Goal: Information Seeking & Learning: Find specific fact

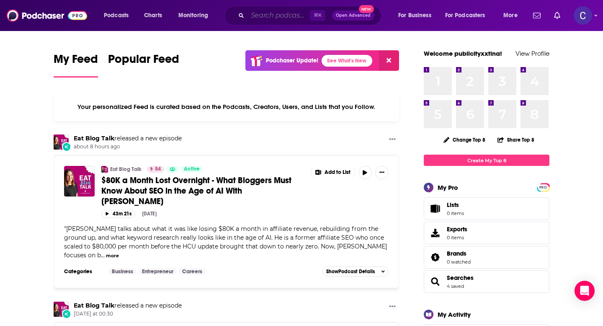
click at [289, 18] on input "Search podcasts, credits, & more..." at bounding box center [278, 15] width 62 height 13
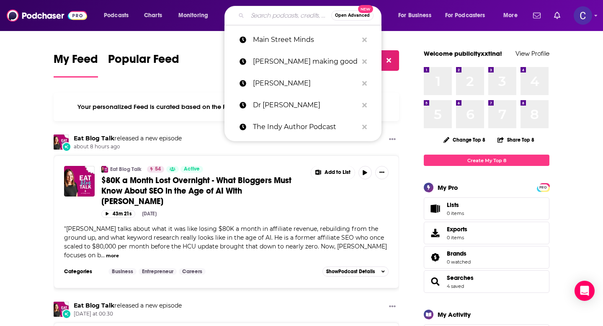
paste input "The Unlock Moment: find your purpose for leadership and life"
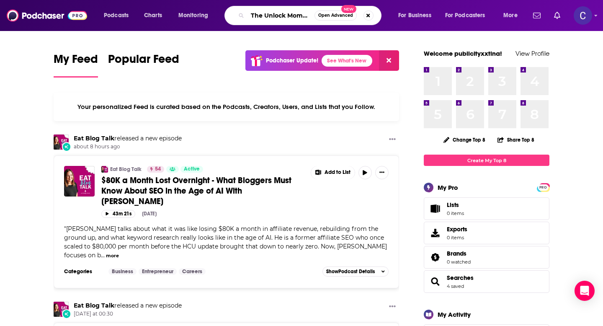
scroll to position [0, 130]
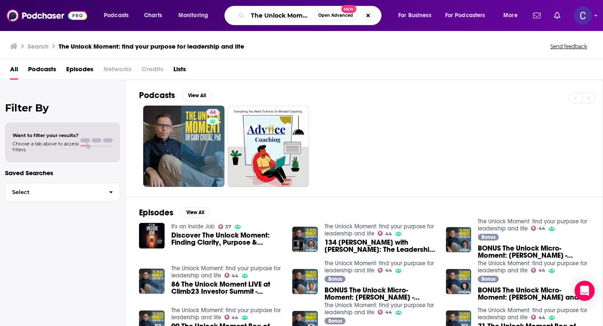
click at [277, 16] on input "The Unlock Moment: find your purpose for leadership and life" at bounding box center [280, 15] width 67 height 13
paste input "ActionCOACH Business Growth Podcast"
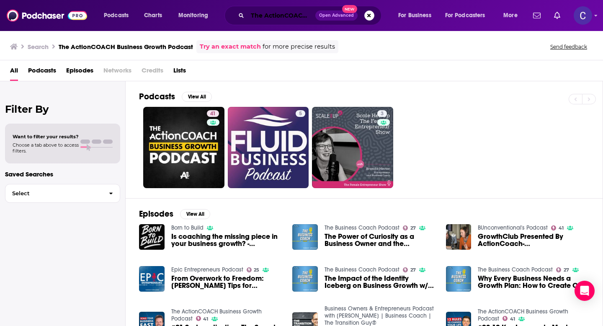
click at [261, 16] on input "The ActionCOACH Business Growth Podcast" at bounding box center [281, 15] width 68 height 13
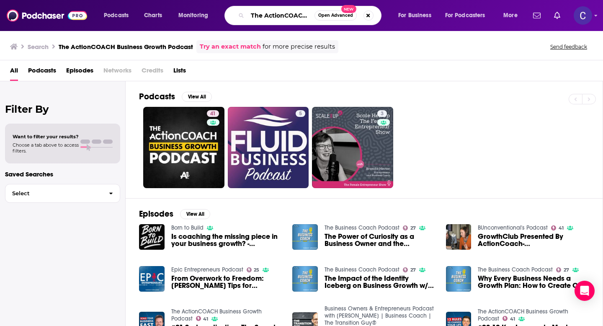
click at [261, 16] on input "The ActionCOACH Business Growth Podcast" at bounding box center [280, 15] width 67 height 13
paste input "Evolving Leader"
type input "The Evolving Leader"
